Goal: Information Seeking & Learning: Learn about a topic

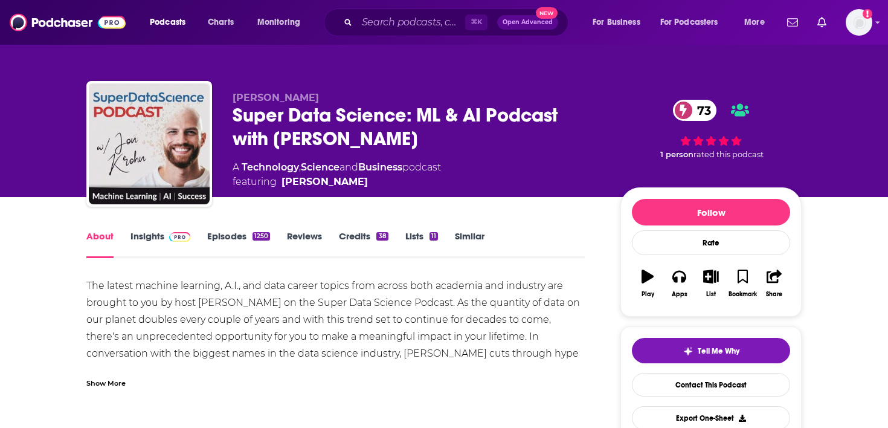
click at [155, 243] on link "Insights" at bounding box center [160, 244] width 60 height 28
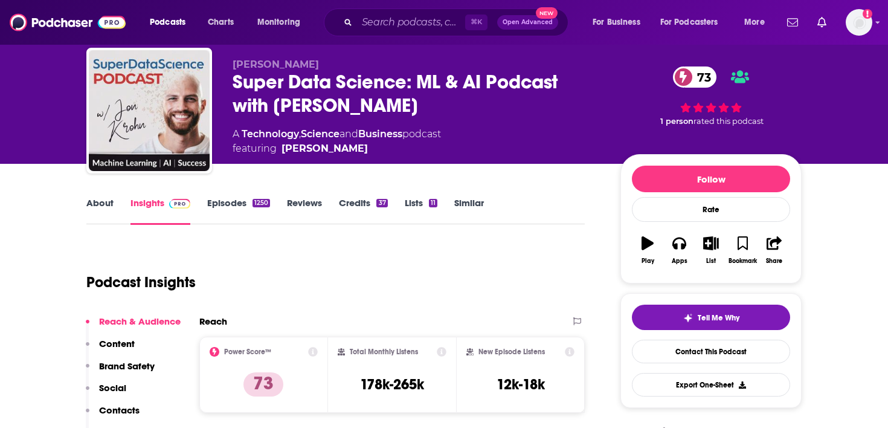
scroll to position [101, 0]
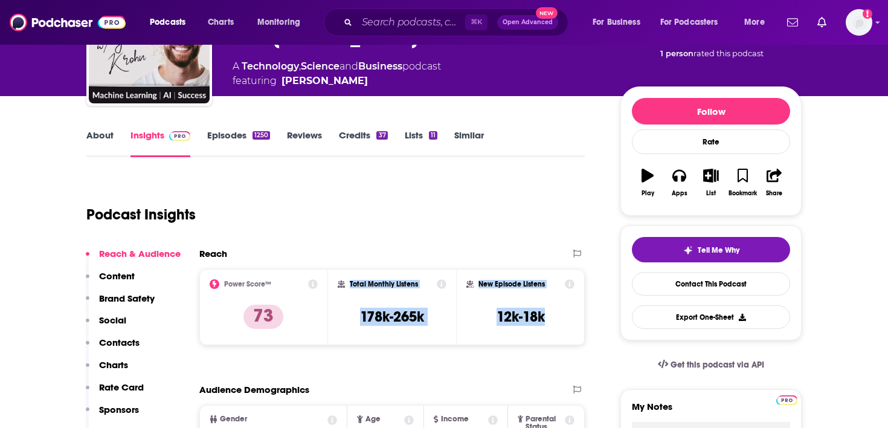
drag, startPoint x: 552, startPoint y: 317, endPoint x: 350, endPoint y: 282, distance: 205.4
click at [350, 282] on div "Power Score™ 73 Total Monthly Listens 178k-265k New Episode Listens 12k-18k" at bounding box center [391, 307] width 385 height 76
copy div "Total Monthly Listens 178k-265k New Episode Listens 12k-18k"
